Goal: Task Accomplishment & Management: Use online tool/utility

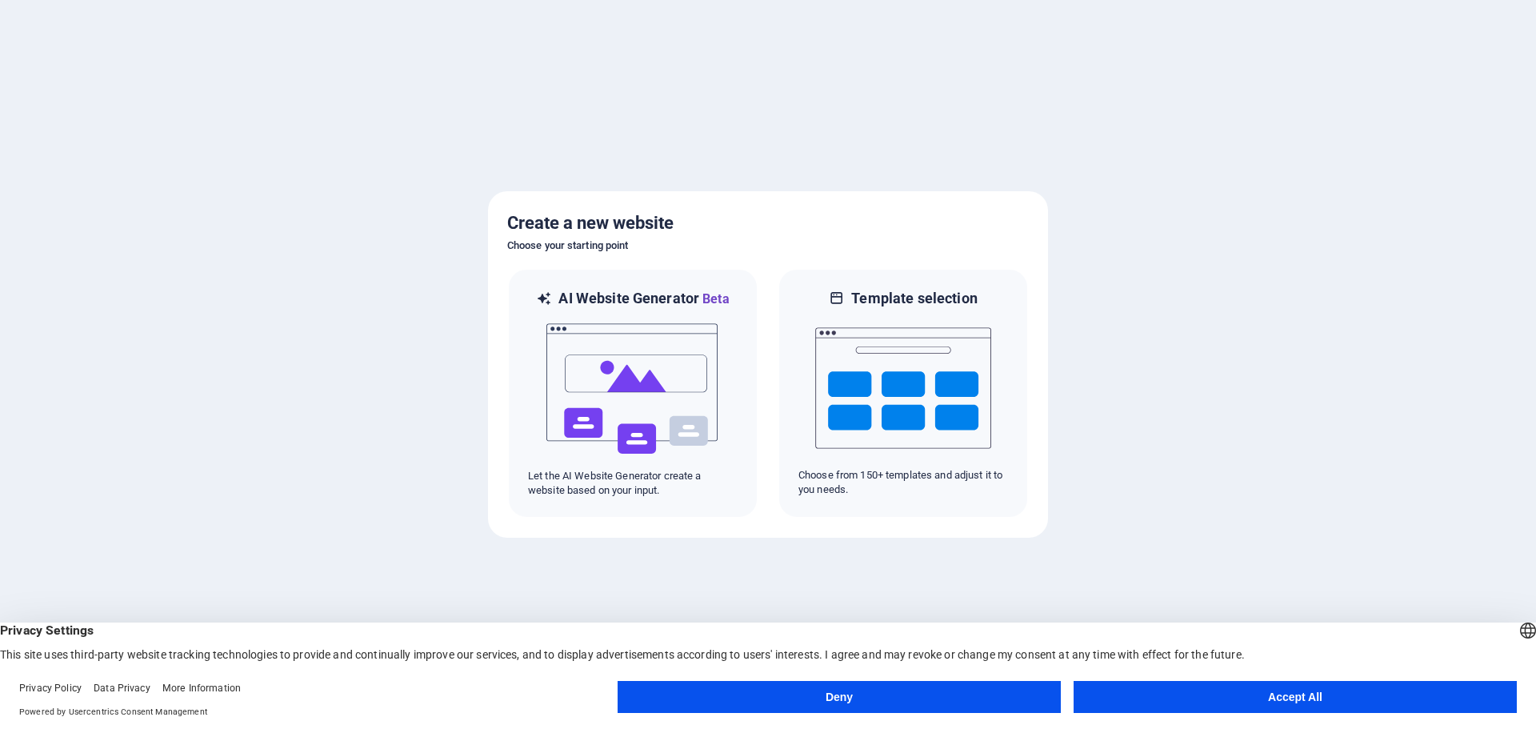
click at [1340, 707] on button "Accept All" at bounding box center [1295, 697] width 443 height 32
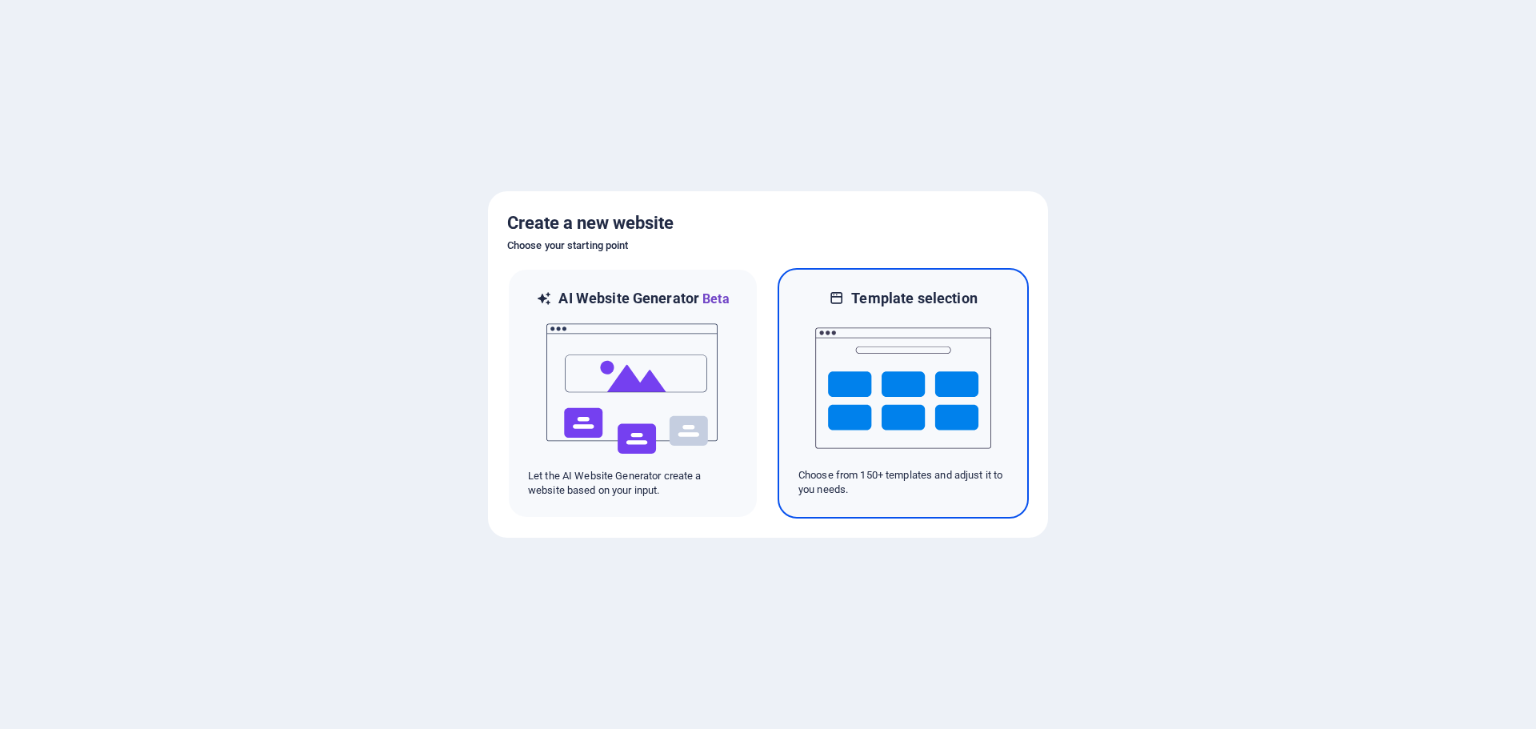
click at [930, 366] on img at bounding box center [903, 388] width 176 height 160
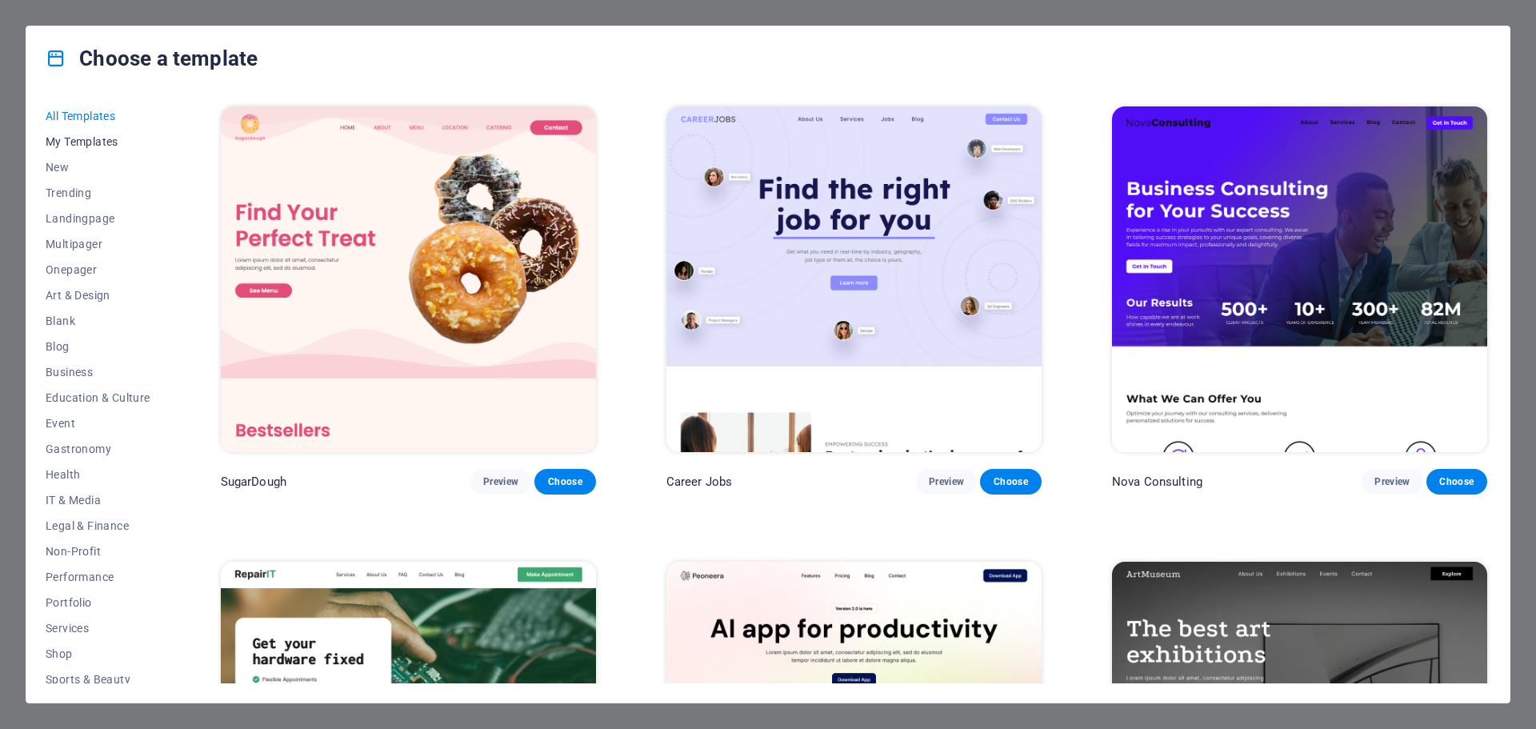
click at [108, 142] on span "My Templates" at bounding box center [98, 141] width 105 height 13
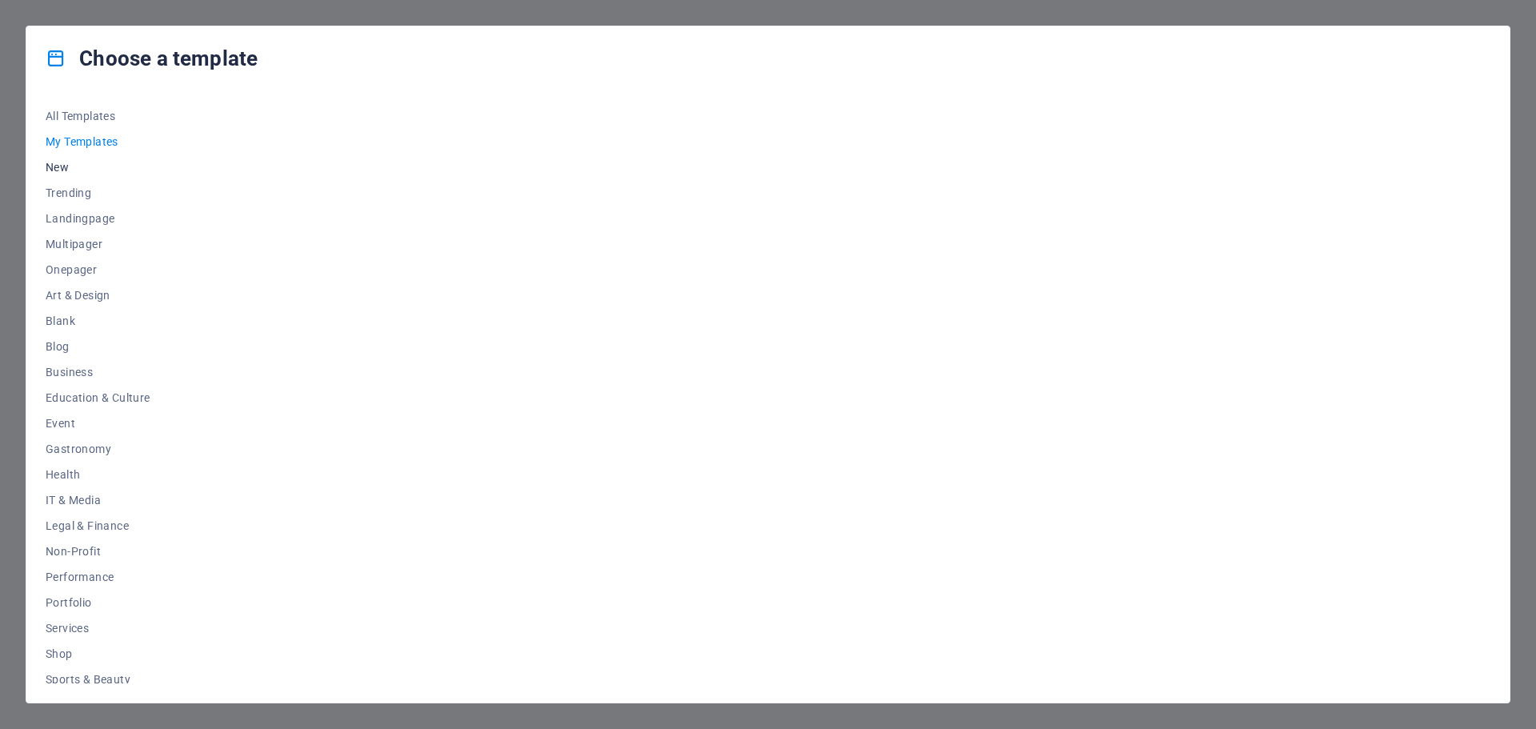
click at [71, 165] on span "New" at bounding box center [98, 167] width 105 height 13
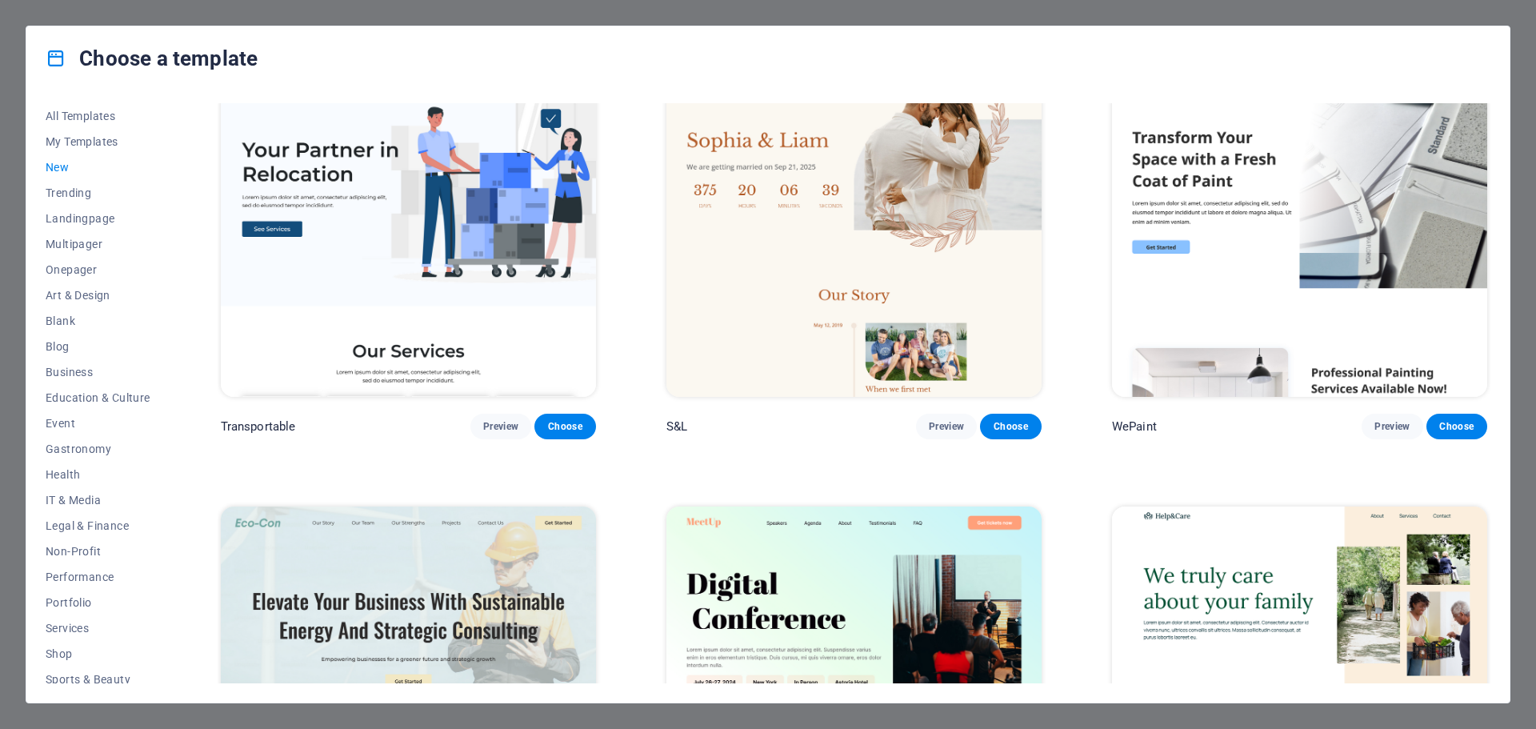
scroll to position [2078, 0]
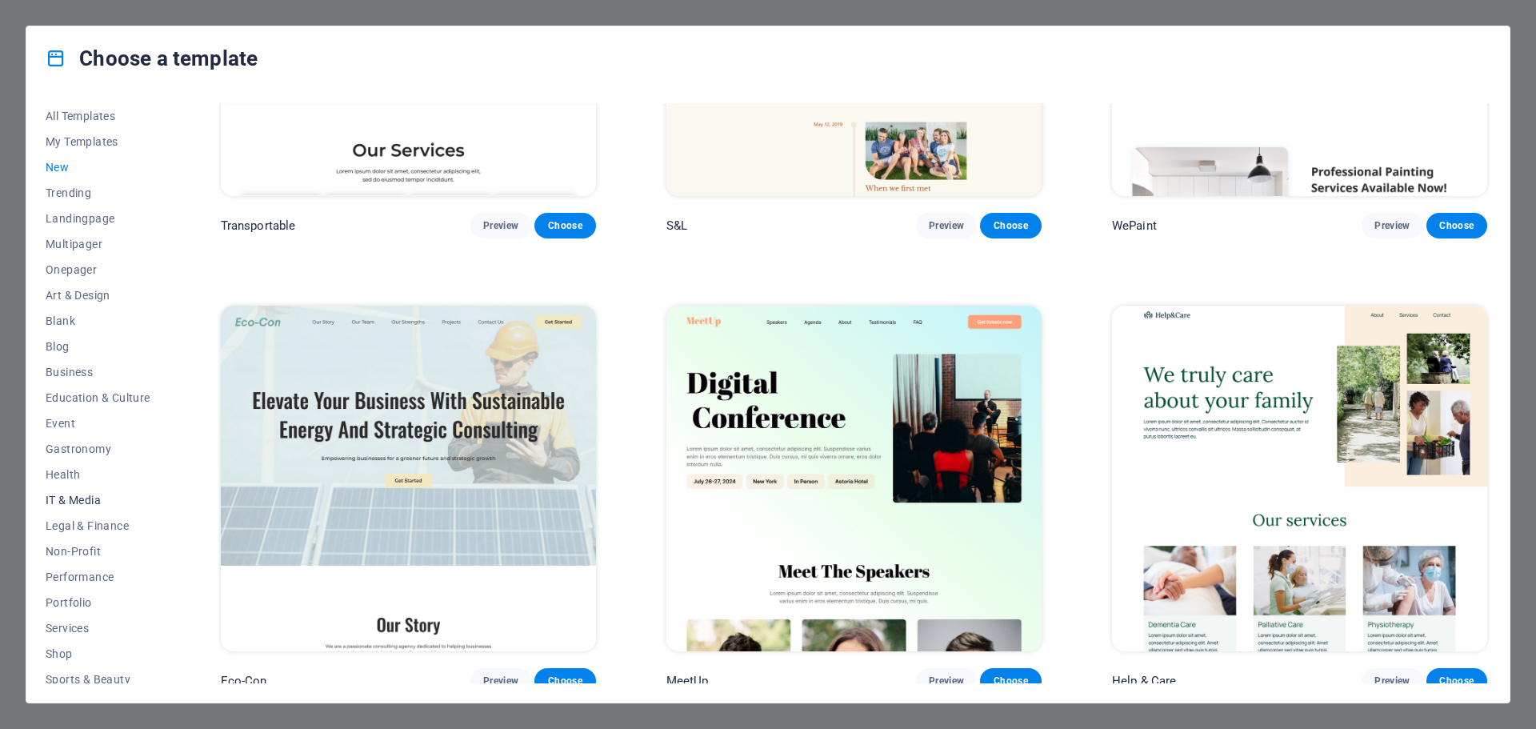
click at [86, 504] on span "IT & Media" at bounding box center [98, 500] width 105 height 13
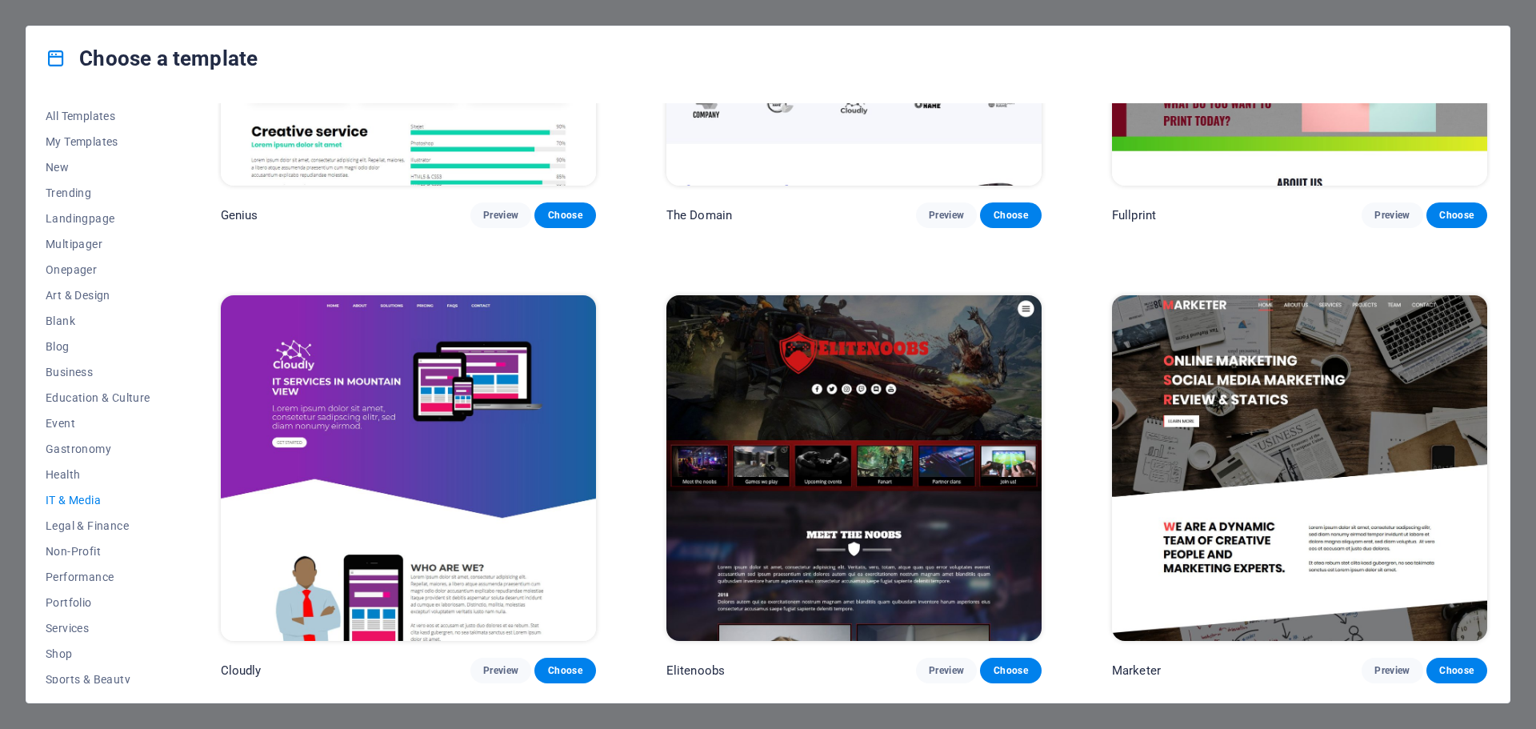
scroll to position [1171, 0]
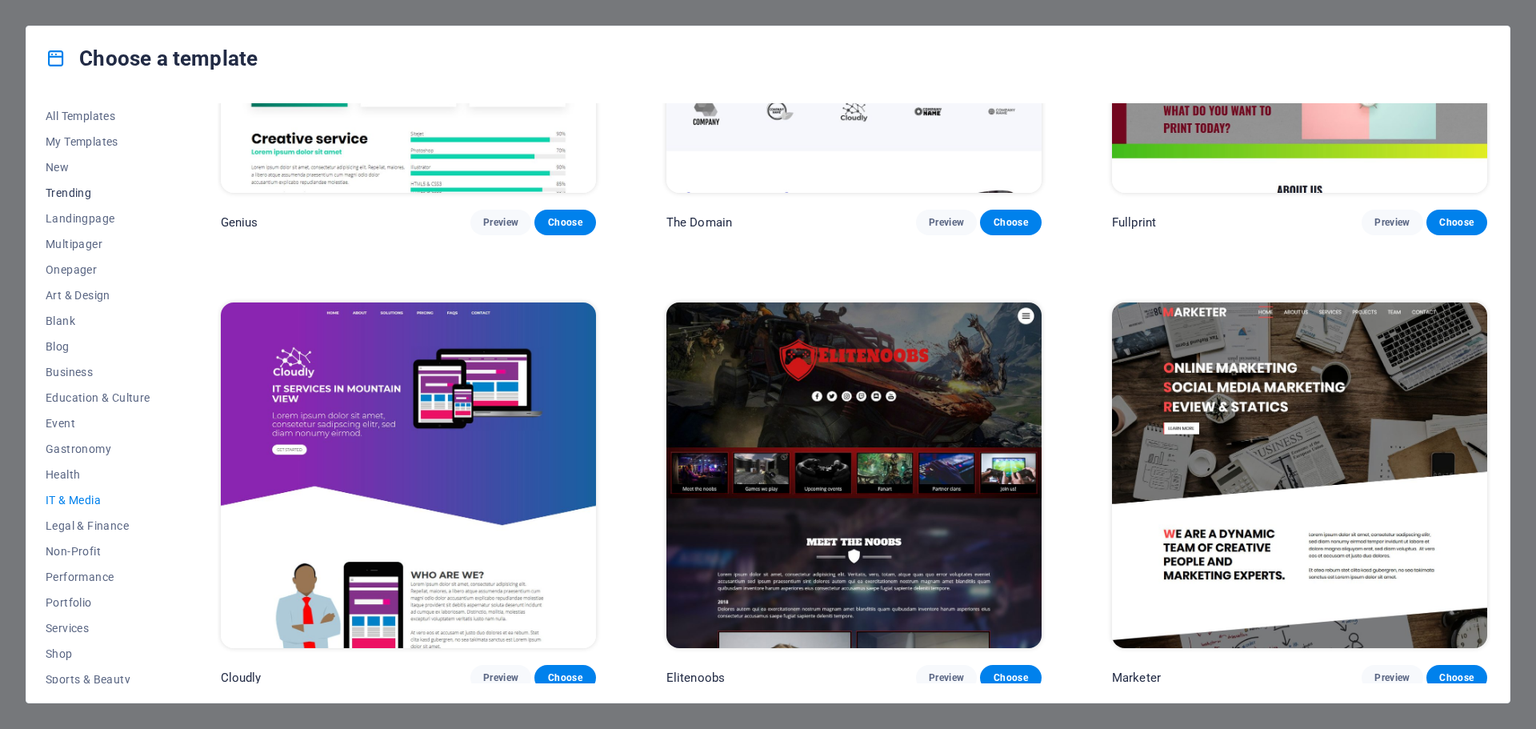
click at [75, 194] on span "Trending" at bounding box center [98, 192] width 105 height 13
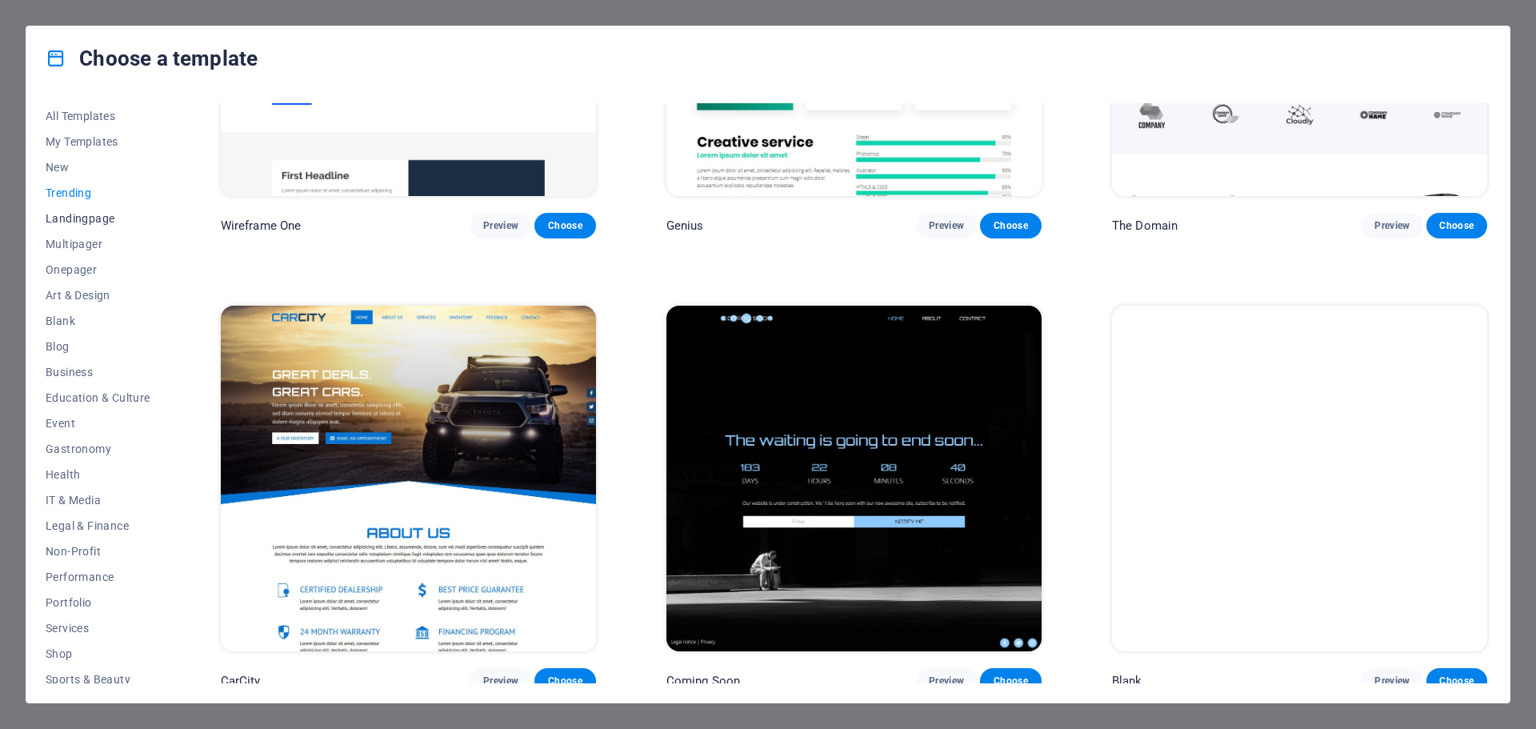
click at [78, 222] on span "Landingpage" at bounding box center [98, 218] width 105 height 13
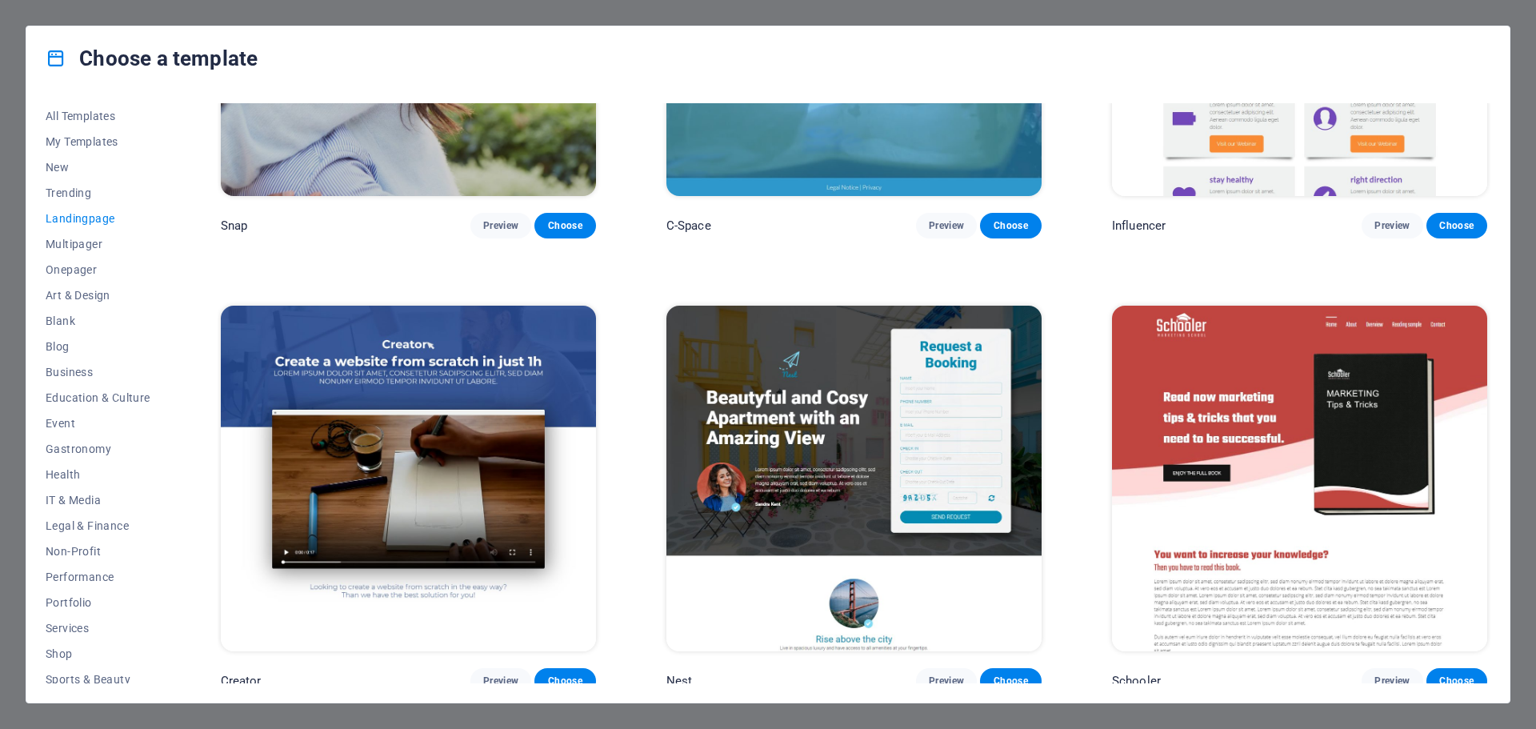
scroll to position [2078, 0]
click at [1379, 7] on div "Choose a template All Templates My Templates New Trending Landingpage Multipage…" at bounding box center [768, 364] width 1536 height 729
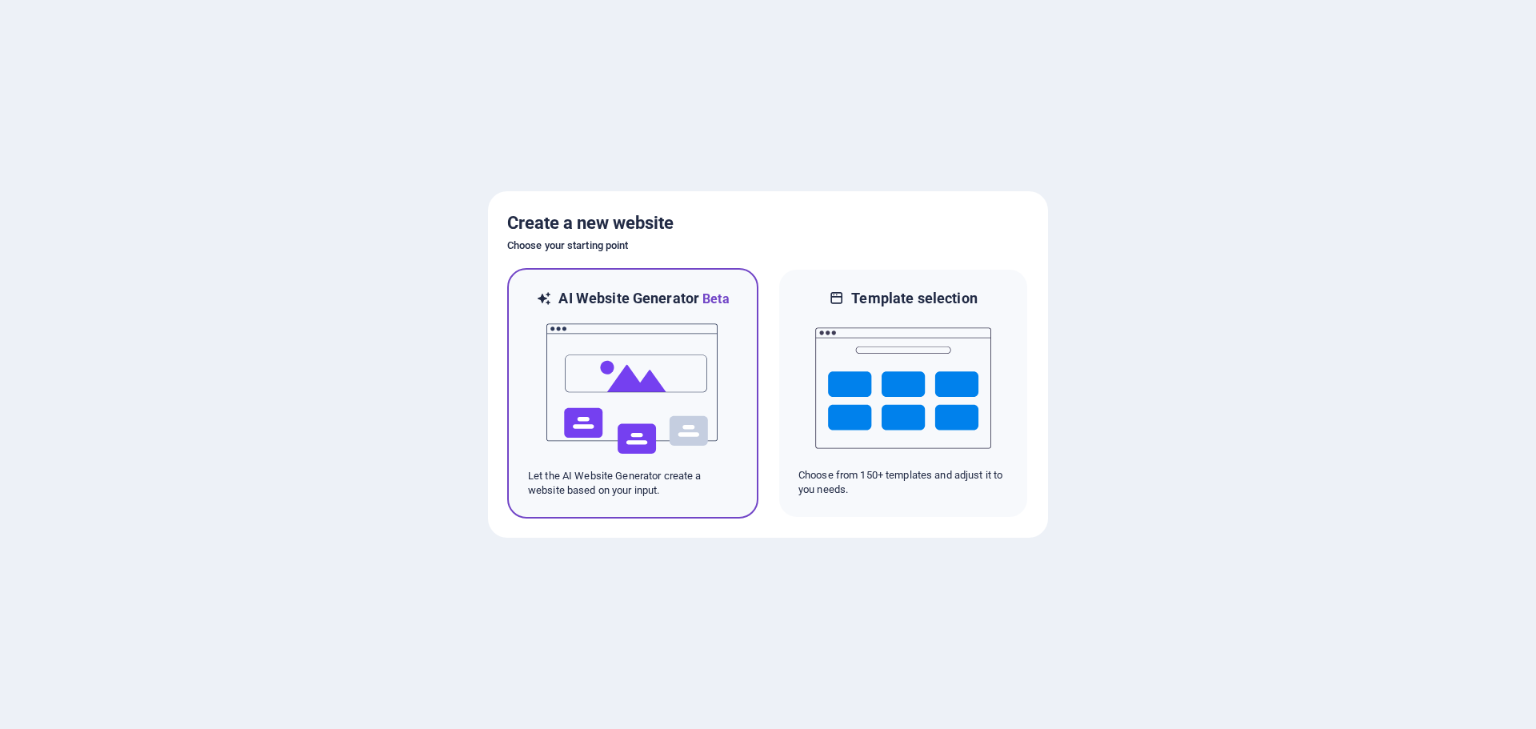
click at [699, 360] on img at bounding box center [633, 389] width 176 height 160
